Goal: Information Seeking & Learning: Learn about a topic

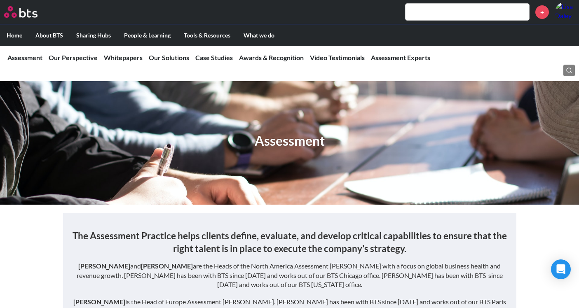
scroll to position [733, 0]
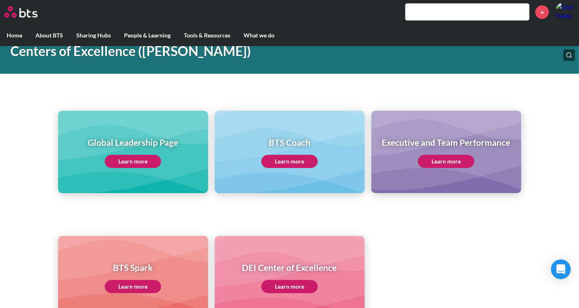
scroll to position [46, 0]
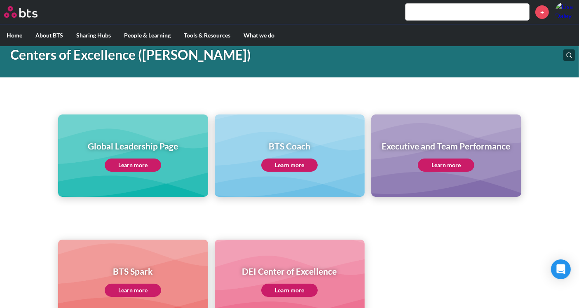
click at [139, 160] on link "Learn more" at bounding box center [133, 165] width 56 height 13
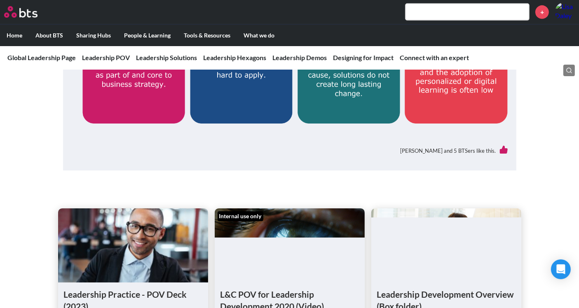
scroll to position [504, 0]
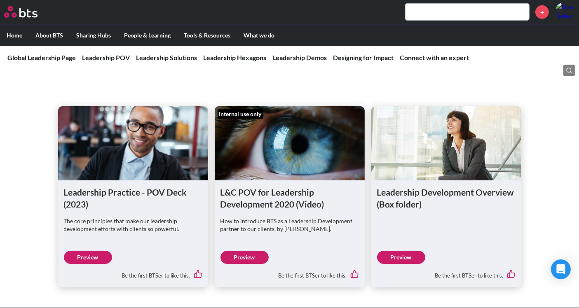
click at [253, 257] on link "Preview" at bounding box center [245, 257] width 48 height 13
click at [96, 255] on link "Preview" at bounding box center [88, 257] width 48 height 13
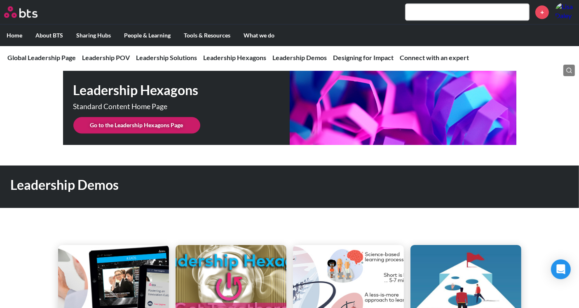
scroll to position [2107, 0]
